Goal: Information Seeking & Learning: Compare options

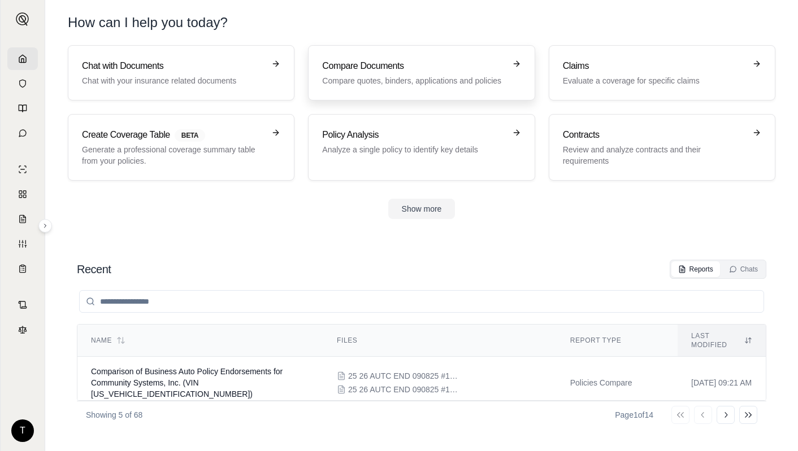
click at [338, 78] on p "Compare quotes, binders, applications and policies" at bounding box center [413, 80] width 183 height 11
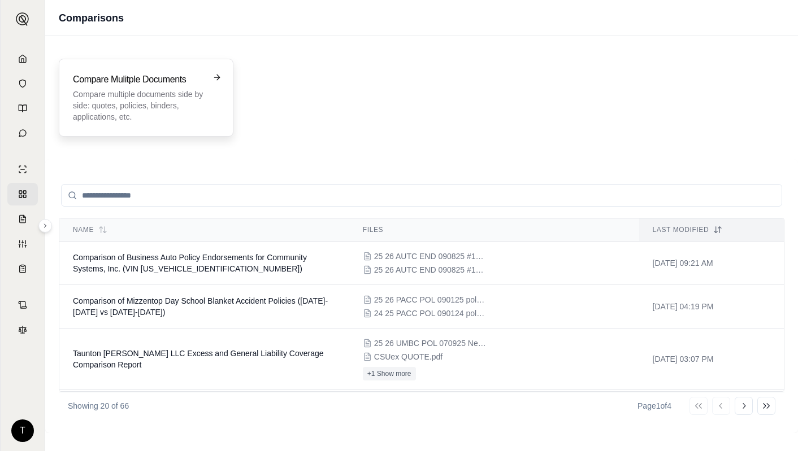
click at [128, 93] on p "Compare multiple documents side by side: quotes, policies, binders, application…" at bounding box center [138, 106] width 131 height 34
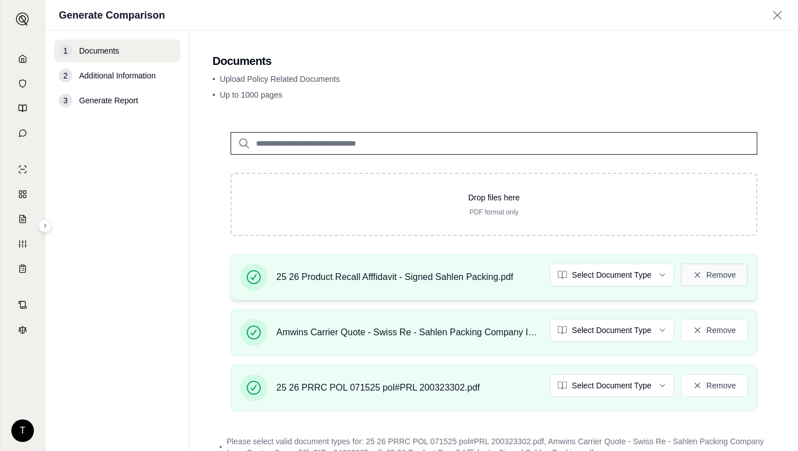
click at [710, 274] on button "Remove" at bounding box center [714, 275] width 67 height 23
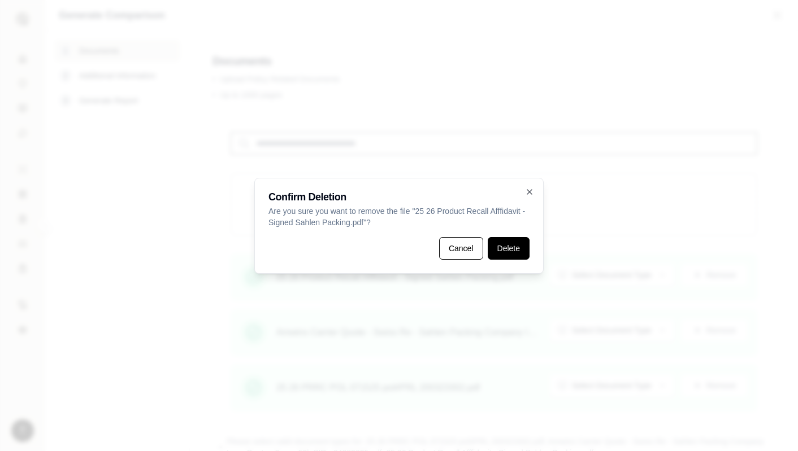
click at [504, 246] on button "Delete" at bounding box center [509, 248] width 42 height 23
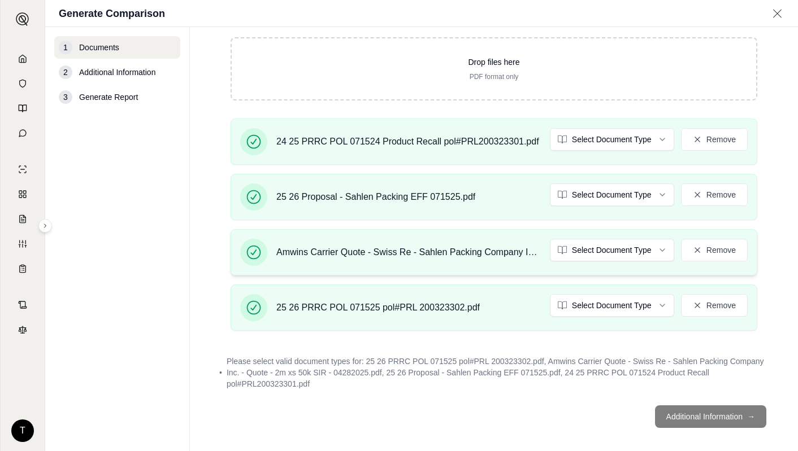
scroll to position [141, 0]
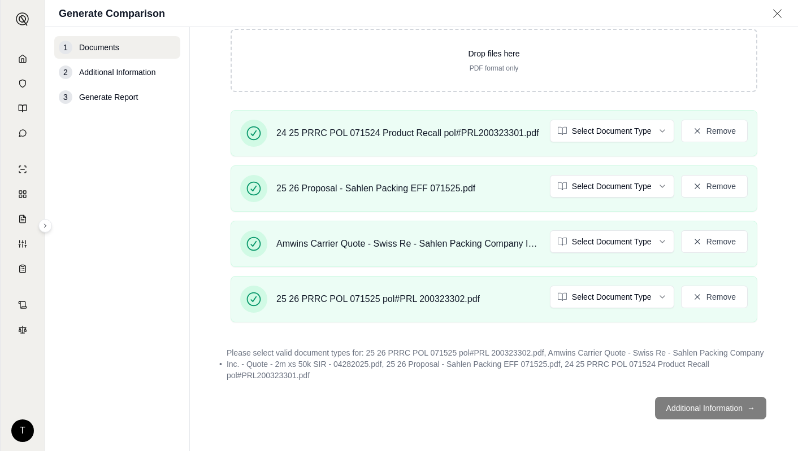
click at [704, 409] on footer "Additional Information →" at bounding box center [493, 408] width 563 height 41
click at [649, 128] on html "T Generate Comparison 1 Documents 2 Additional Information 3 Generate Report Do…" at bounding box center [399, 225] width 798 height 451
click at [652, 186] on html "T Generate Comparison 1 Documents 2 Additional Information 3 Generate Report Do…" at bounding box center [399, 225] width 798 height 451
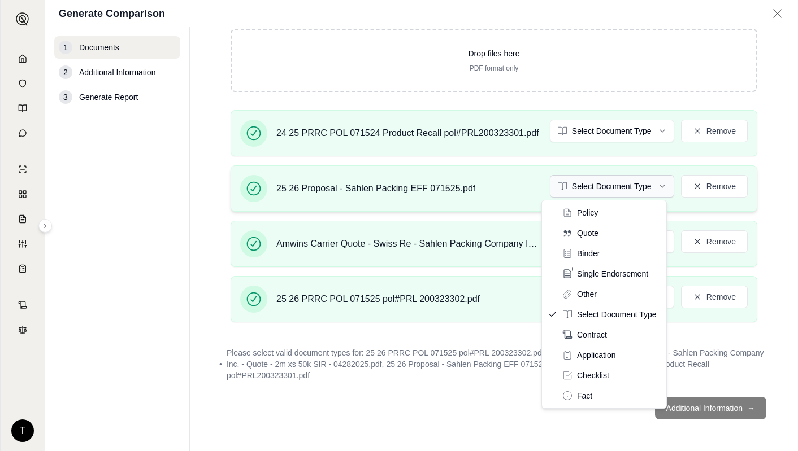
scroll to position [130, 0]
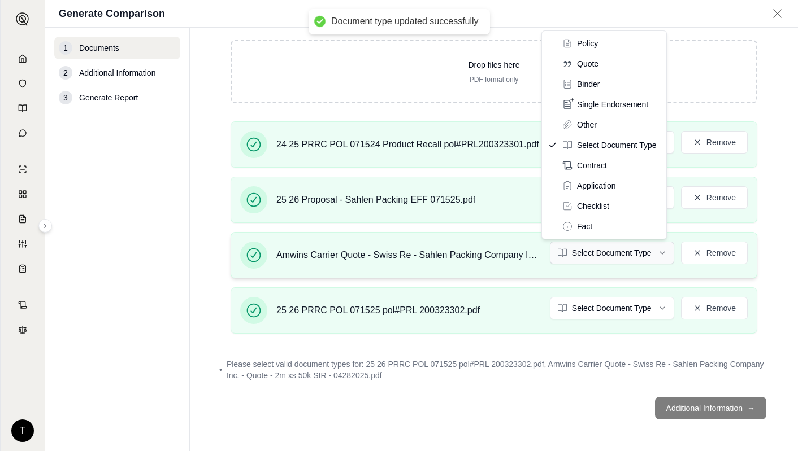
click at [645, 250] on html "Document type updated successfully Document type updated successfully T Generat…" at bounding box center [399, 225] width 798 height 451
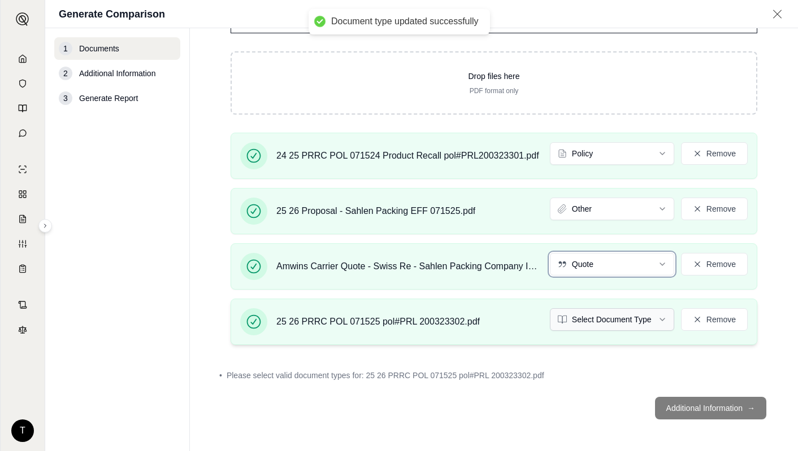
scroll to position [119, 0]
click at [655, 310] on html "Document type updated successfully Document type updated successfully T Generat…" at bounding box center [399, 225] width 798 height 451
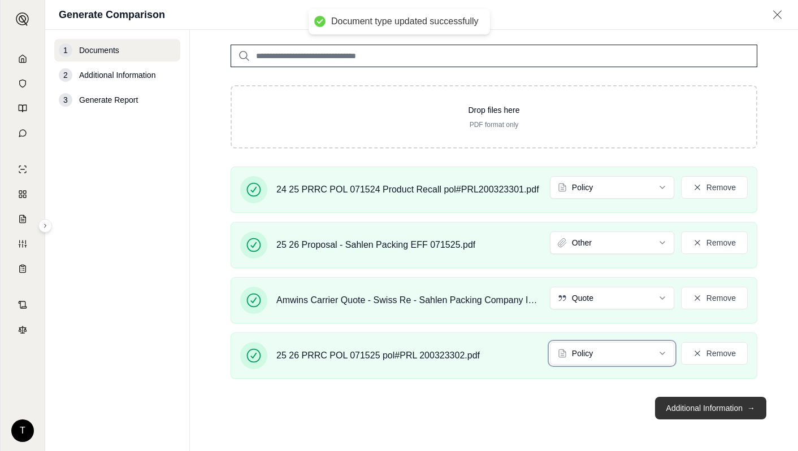
scroll to position [87, 0]
click at [713, 410] on button "Additional Information →" at bounding box center [710, 408] width 111 height 23
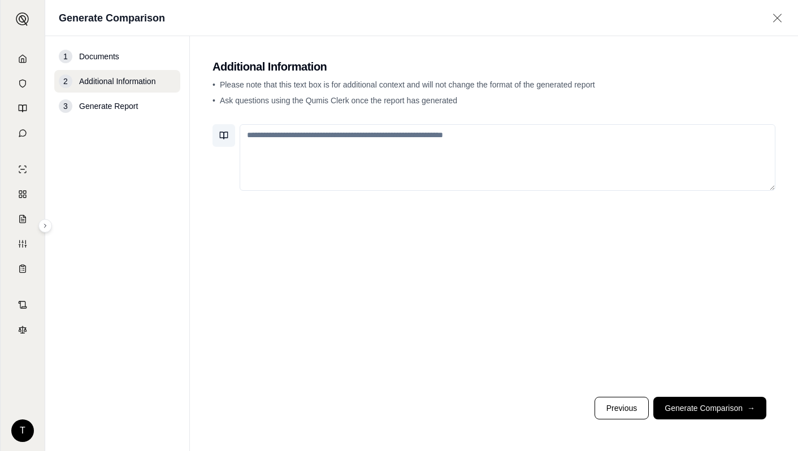
click at [219, 137] on icon at bounding box center [223, 135] width 9 height 9
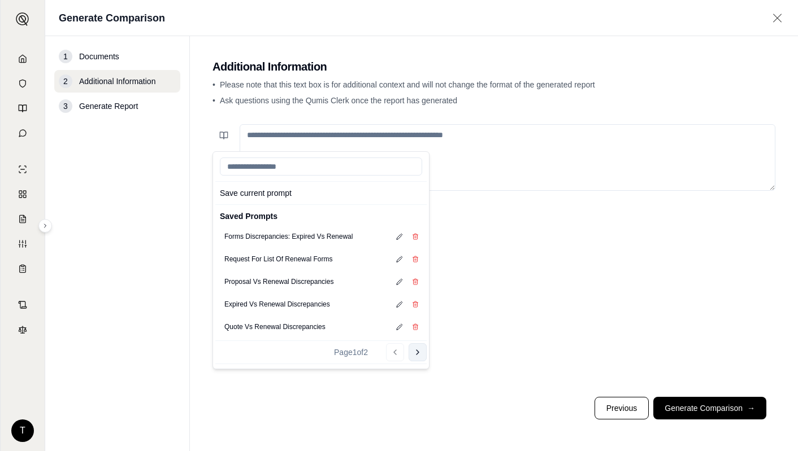
click at [416, 353] on icon at bounding box center [417, 352] width 9 height 9
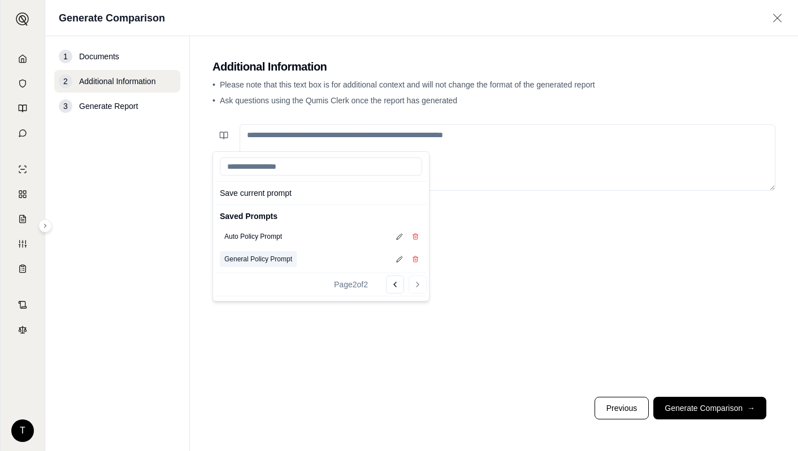
click at [240, 260] on button "General Policy Prompt" at bounding box center [258, 259] width 77 height 16
type textarea "**********"
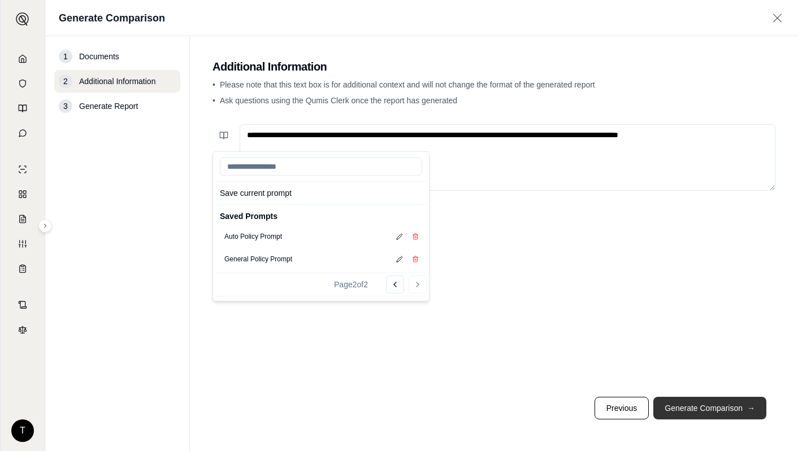
click at [699, 403] on button "Generate Comparison →" at bounding box center [709, 408] width 113 height 23
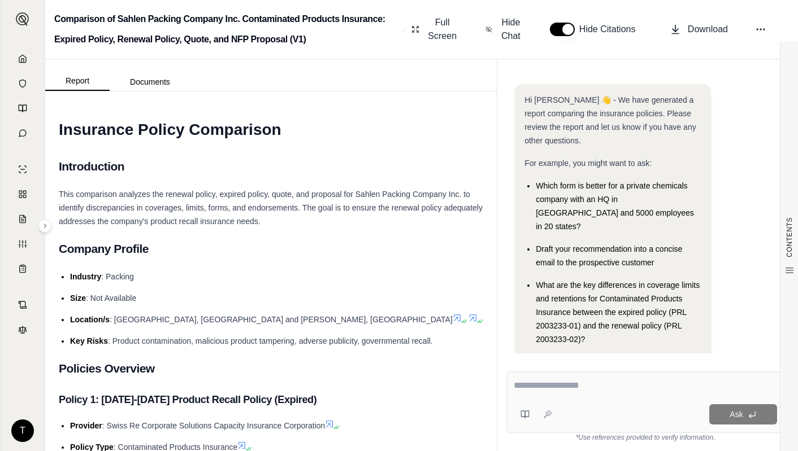
scroll to position [92, 0]
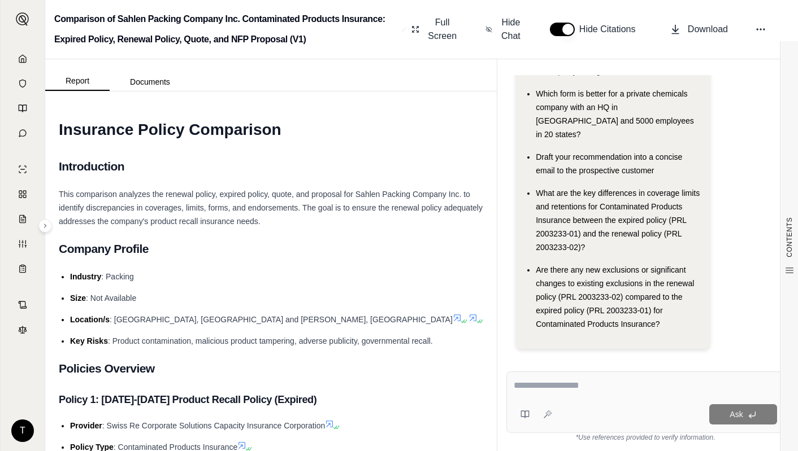
click at [218, 301] on li "Size : Not Available" at bounding box center [276, 299] width 413 height 14
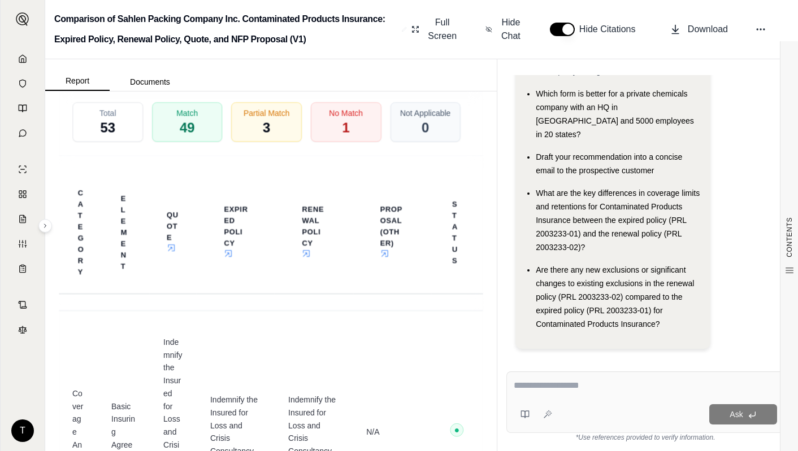
scroll to position [2643, 0]
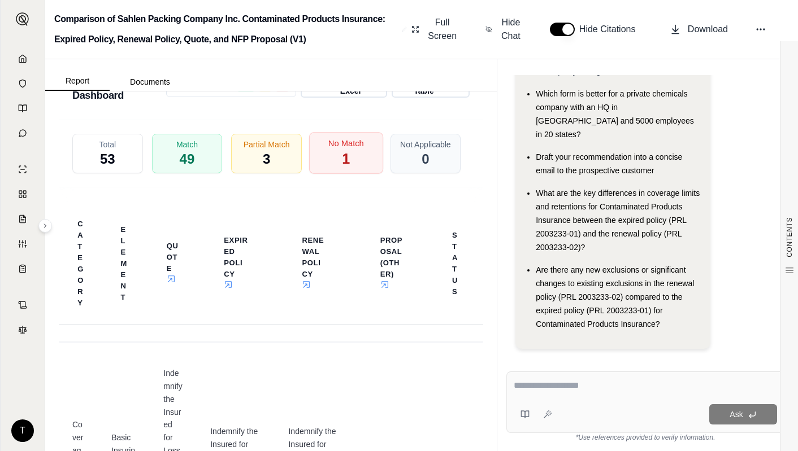
click at [335, 150] on span "No Match" at bounding box center [346, 144] width 36 height 12
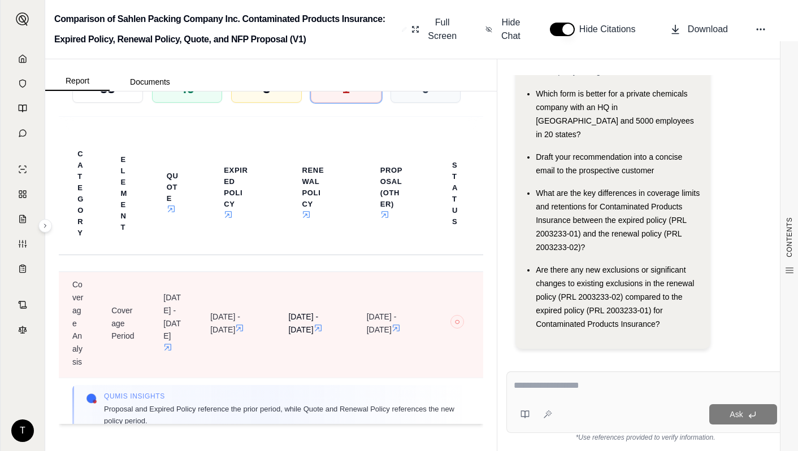
scroll to position [0, 0]
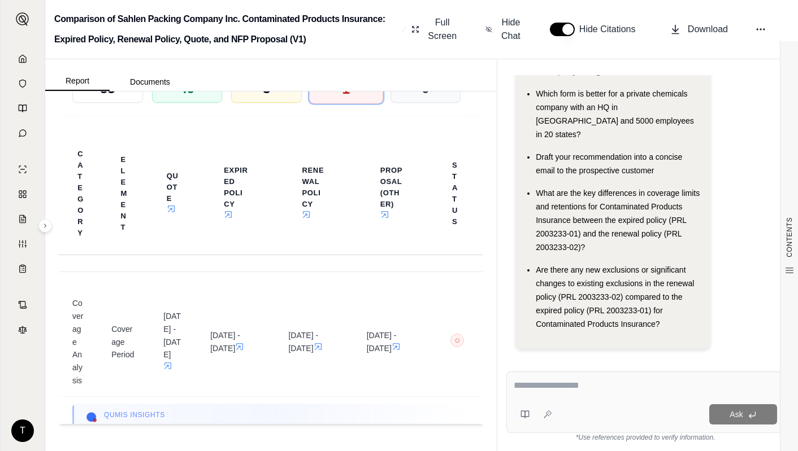
click at [329, 98] on div "No Match 1" at bounding box center [346, 84] width 74 height 42
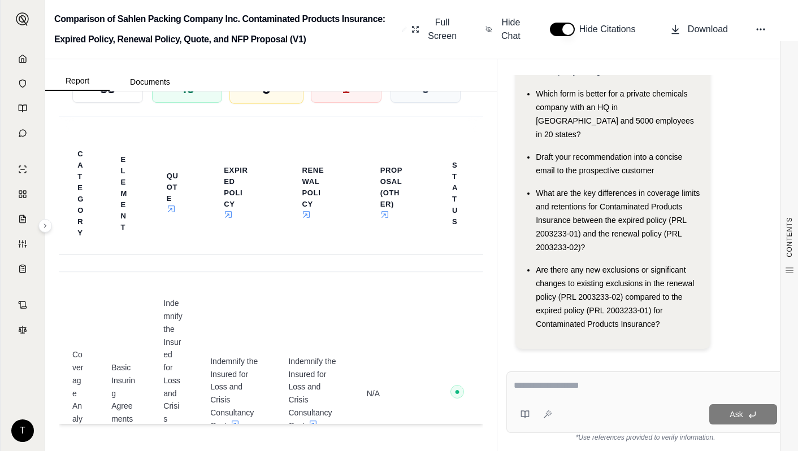
click at [277, 104] on div "Partial Match 3" at bounding box center [266, 84] width 74 height 42
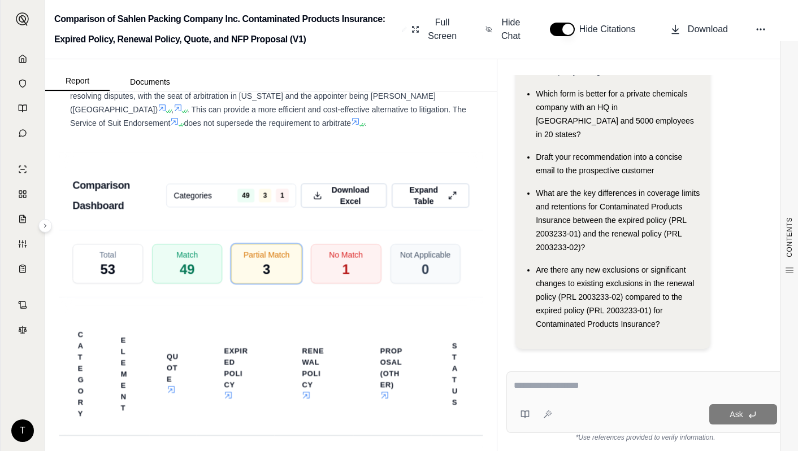
scroll to position [2527, 0]
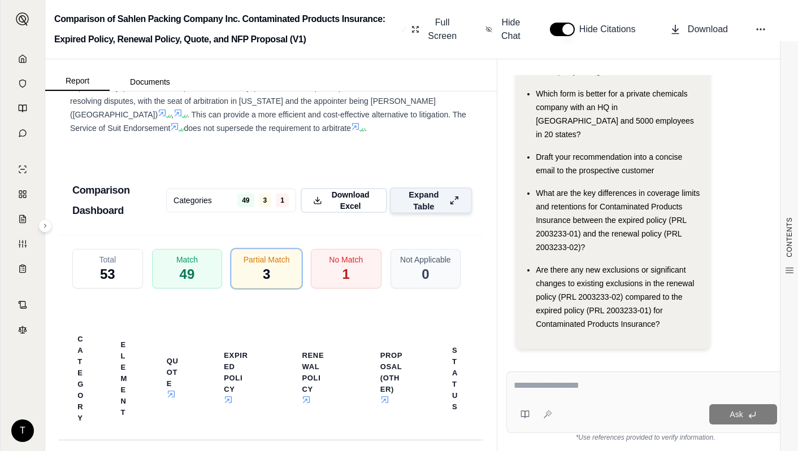
click at [449, 206] on icon at bounding box center [454, 200] width 10 height 12
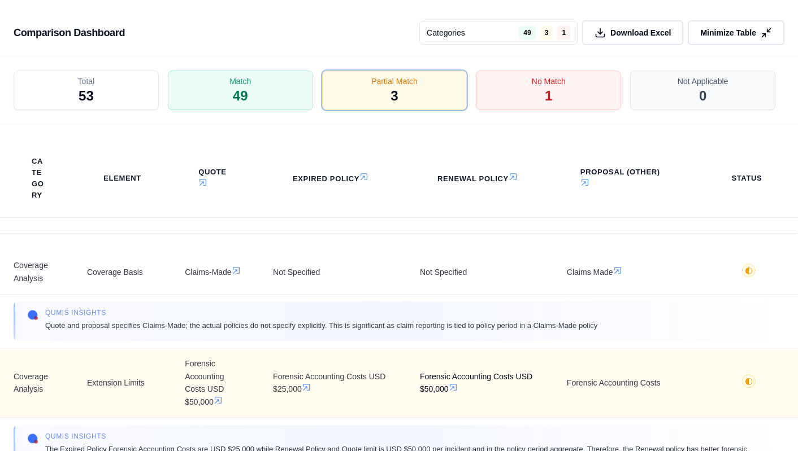
click at [420, 376] on span "Forensic Accounting Costs USD $50,000" at bounding box center [480, 384] width 120 height 26
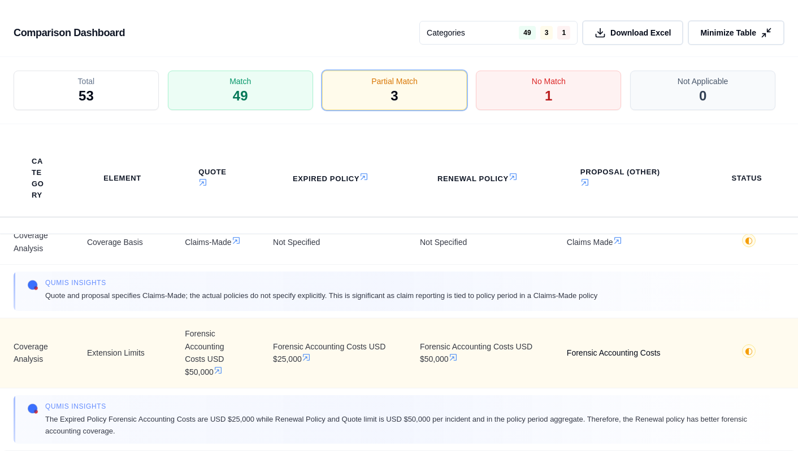
scroll to position [57, 0]
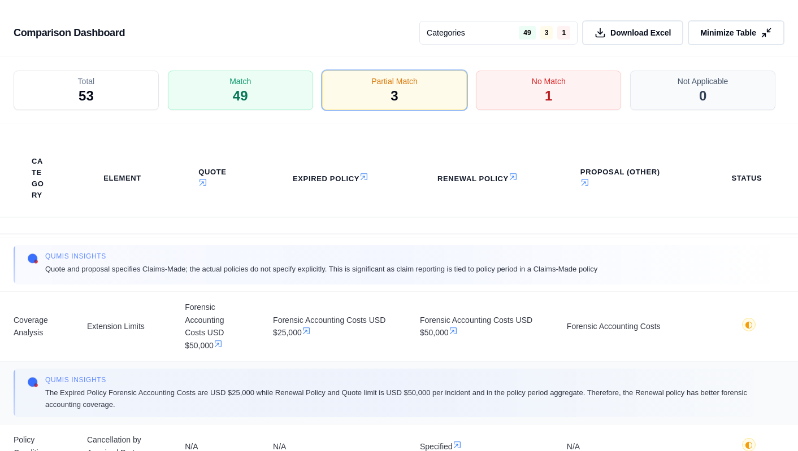
click at [121, 407] on span "The Expired Policy Forensic Accounting Costs are USD $25,000 while Renewal Poli…" at bounding box center [408, 399] width 726 height 24
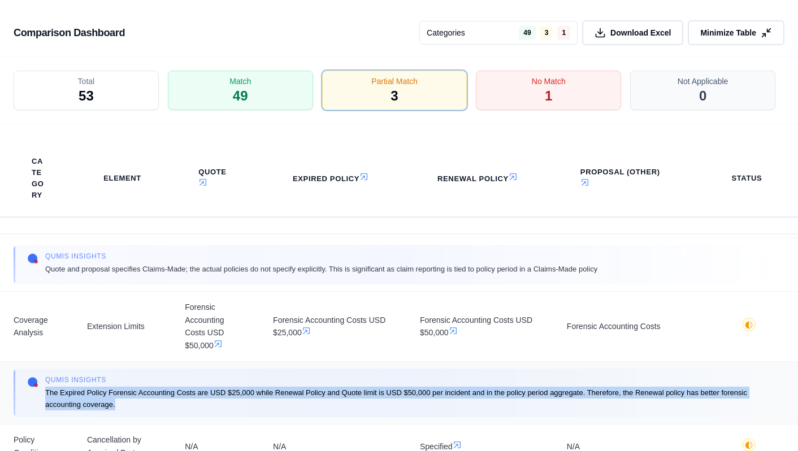
drag, startPoint x: 47, startPoint y: 393, endPoint x: 152, endPoint y: 402, distance: 105.5
click at [152, 402] on span "The Expired Policy Forensic Accounting Costs are USD $25,000 while Renewal Poli…" at bounding box center [408, 399] width 726 height 24
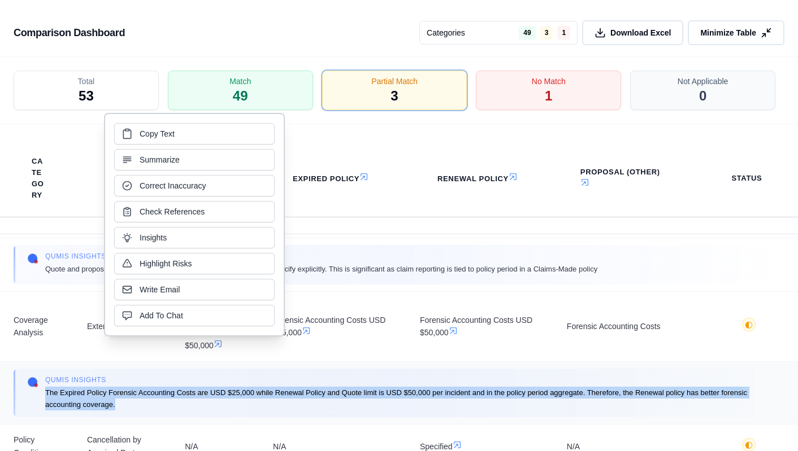
copy span "The Expired Policy Forensic Accounting Costs are USD $25,000 while Renewal Poli…"
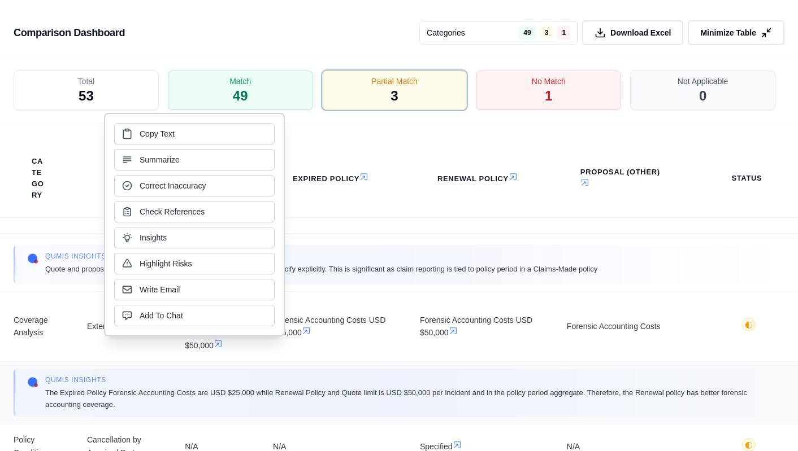
click at [228, 369] on div "Qumis INSIGHTS The Expired Policy Forensic Accounting Costs are USD $25,000 whi…" at bounding box center [399, 393] width 771 height 49
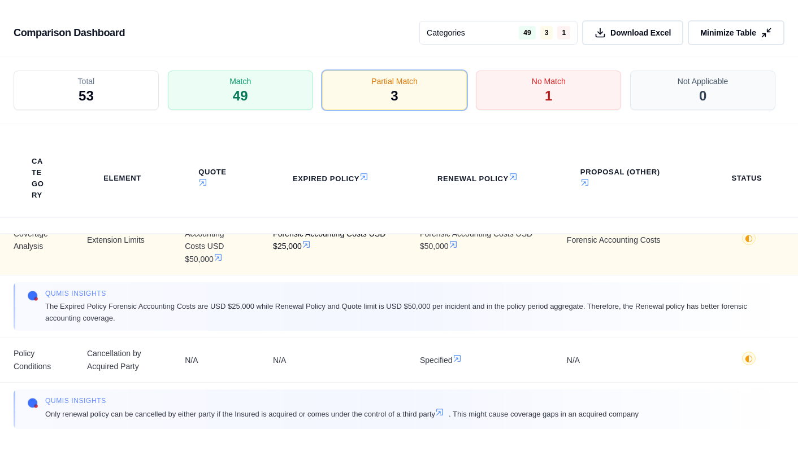
scroll to position [0, 0]
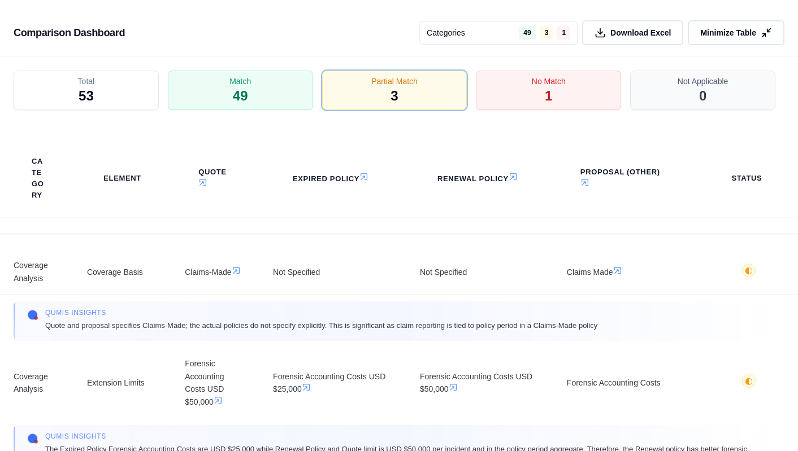
click at [317, 231] on div "Category Element Quote Expired Policy Renewal Policy Proposal (Other) Status" at bounding box center [399, 178] width 798 height 109
click at [764, 31] on icon at bounding box center [768, 33] width 12 height 12
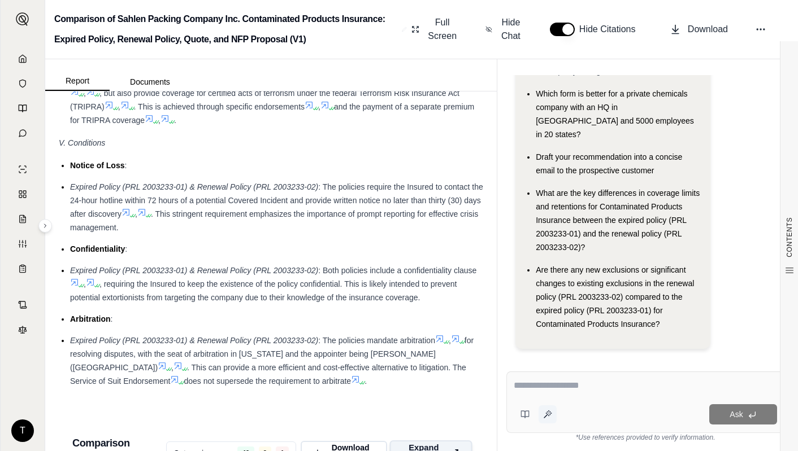
click at [546, 416] on icon at bounding box center [545, 416] width 3 height 3
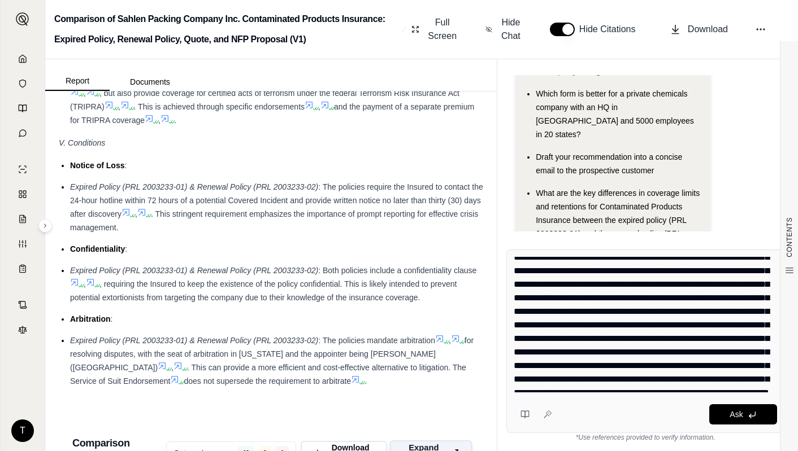
scroll to position [122, 0]
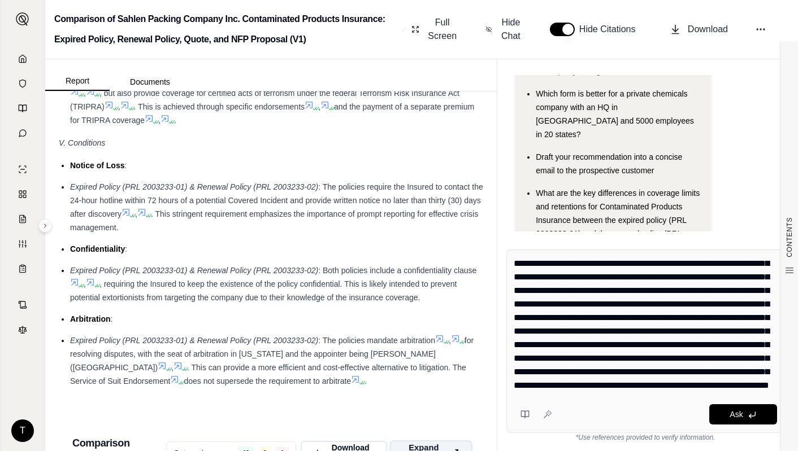
drag, startPoint x: 600, startPoint y: 396, endPoint x: 508, endPoint y: 260, distance: 163.6
click at [508, 260] on div "Ask" at bounding box center [645, 342] width 278 height 184
drag, startPoint x: 598, startPoint y: 394, endPoint x: 513, endPoint y: 251, distance: 166.2
click at [513, 251] on div "Ask" at bounding box center [645, 342] width 278 height 184
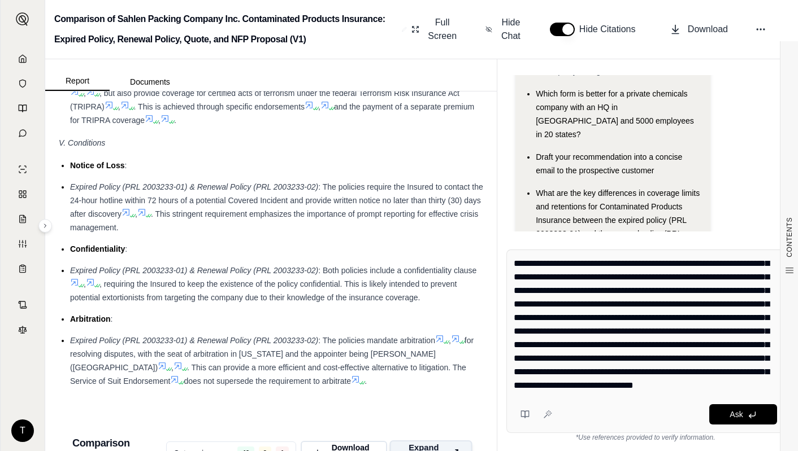
drag, startPoint x: 610, startPoint y: 388, endPoint x: 534, endPoint y: 279, distance: 133.1
click at [534, 279] on textarea "**********" at bounding box center [645, 325] width 263 height 136
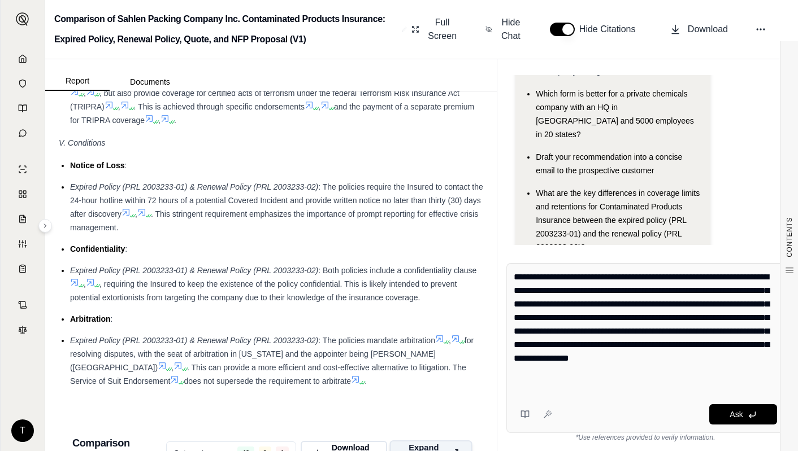
scroll to position [0, 0]
drag, startPoint x: 750, startPoint y: 375, endPoint x: 488, endPoint y: 309, distance: 270.0
type textarea "**********"
click at [488, 309] on div "Report Documents CONTENTS Table of Contents INSURANCE POLICY COMPARISON Introdu…" at bounding box center [421, 255] width 753 height 392
drag, startPoint x: 753, startPoint y: 374, endPoint x: 525, endPoint y: 309, distance: 237.5
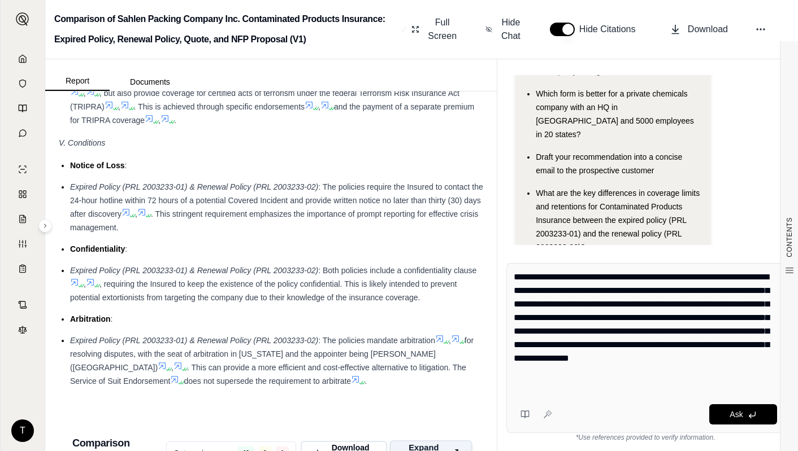
click at [526, 309] on textarea "**********" at bounding box center [645, 332] width 263 height 122
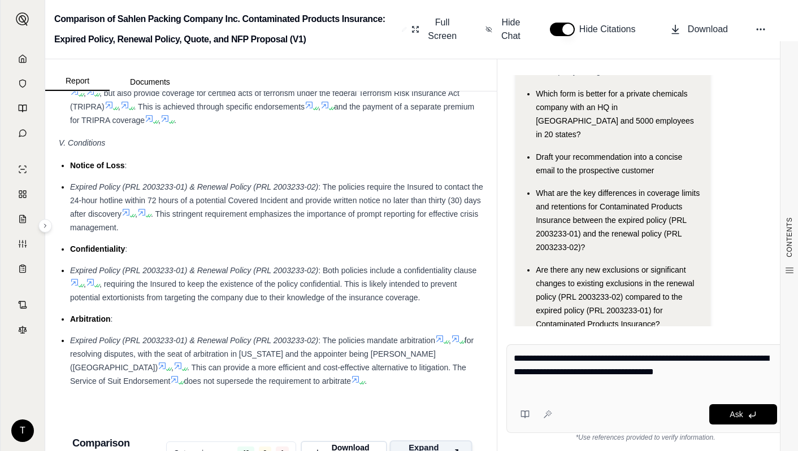
drag, startPoint x: 763, startPoint y: 373, endPoint x: 438, endPoint y: 346, distance: 326.0
type textarea "**********"
click at [438, 346] on div "Report Documents CONTENTS Table of Contents INSURANCE POLICY COMPARISON Introdu…" at bounding box center [421, 255] width 753 height 392
click at [759, 373] on textarea "**********" at bounding box center [645, 372] width 263 height 41
drag, startPoint x: 759, startPoint y: 373, endPoint x: 560, endPoint y: 364, distance: 199.1
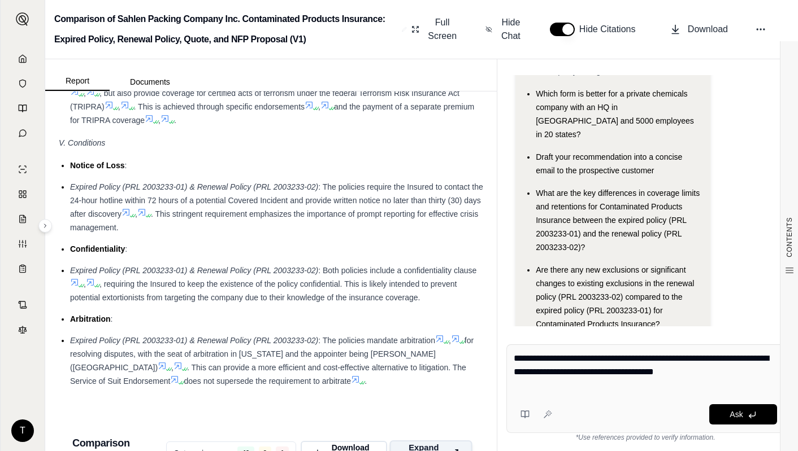
click at [560, 364] on textarea "**********" at bounding box center [645, 372] width 263 height 41
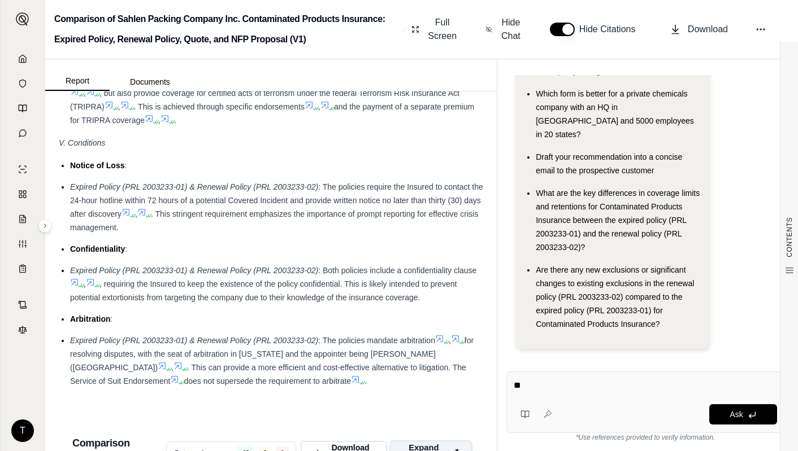
type textarea "*"
click at [524, 416] on icon at bounding box center [524, 414] width 9 height 9
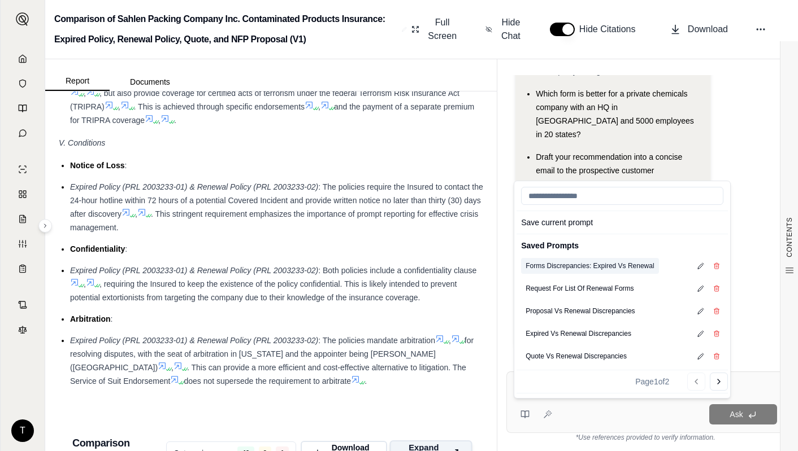
click at [558, 267] on button "Forms Discrepancies: Expired Vs Renewal" at bounding box center [589, 266] width 137 height 16
type textarea "**********"
click at [761, 418] on button "Ask" at bounding box center [743, 415] width 68 height 20
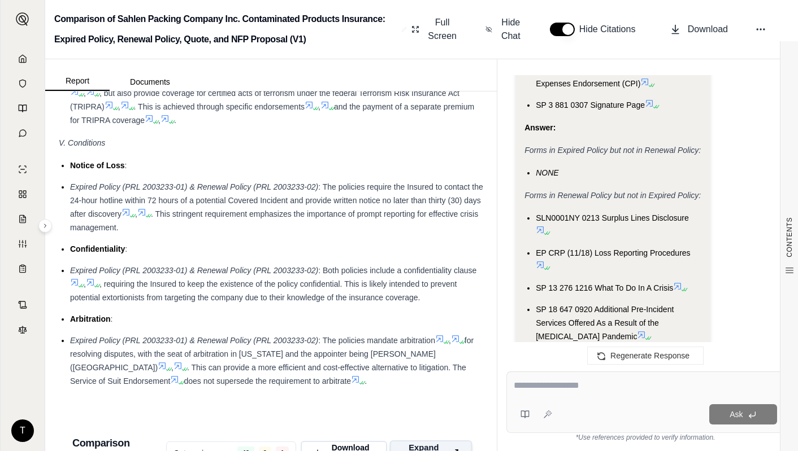
scroll to position [2864, 0]
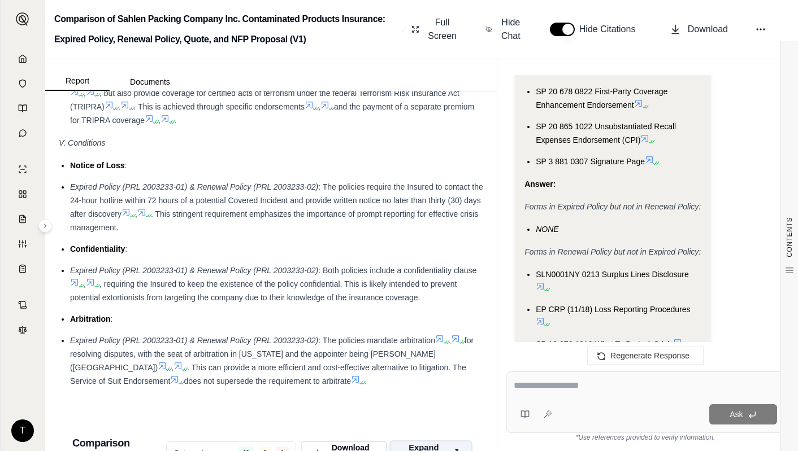
drag, startPoint x: 524, startPoint y: 238, endPoint x: 706, endPoint y: 240, distance: 182.0
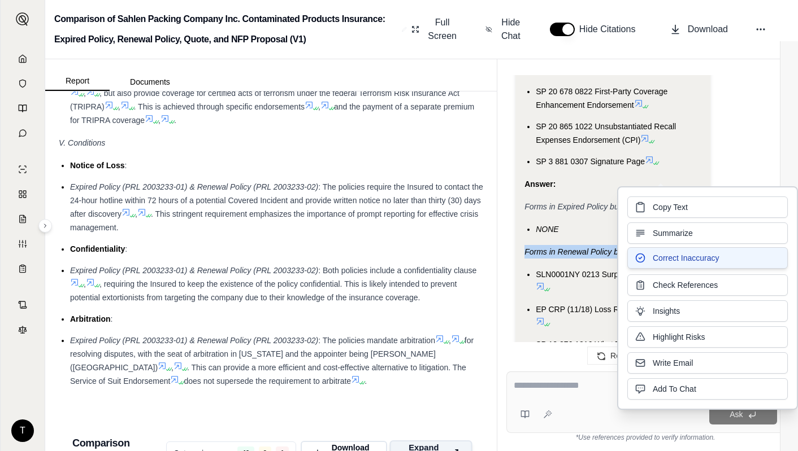
click at [674, 255] on span "Correct Inaccuracy" at bounding box center [686, 258] width 66 height 11
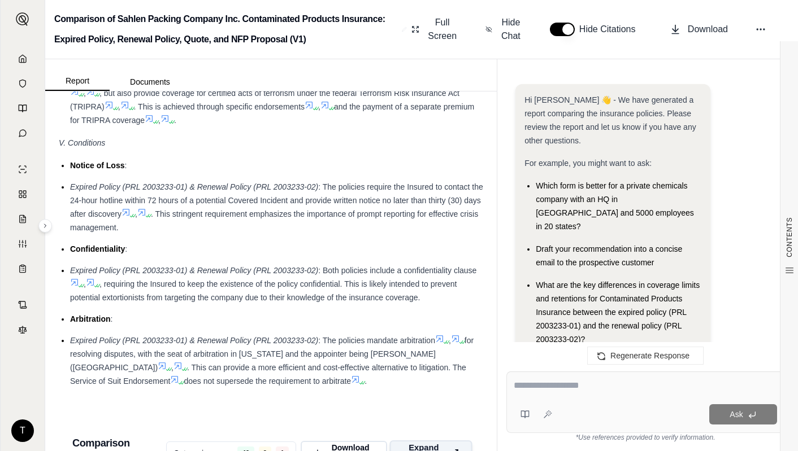
scroll to position [5281, 0]
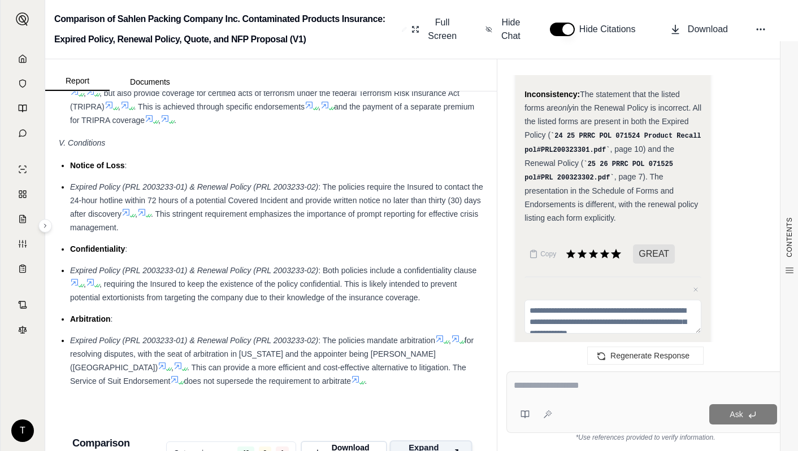
click at [616, 249] on icon at bounding box center [616, 254] width 10 height 10
click at [315, 127] on li "Expired Policy (PRL 2003233-01) & Renewal Policy (PRL 2003233-02) : Both polici…" at bounding box center [276, 100] width 413 height 54
